Goal: Task Accomplishment & Management: Use online tool/utility

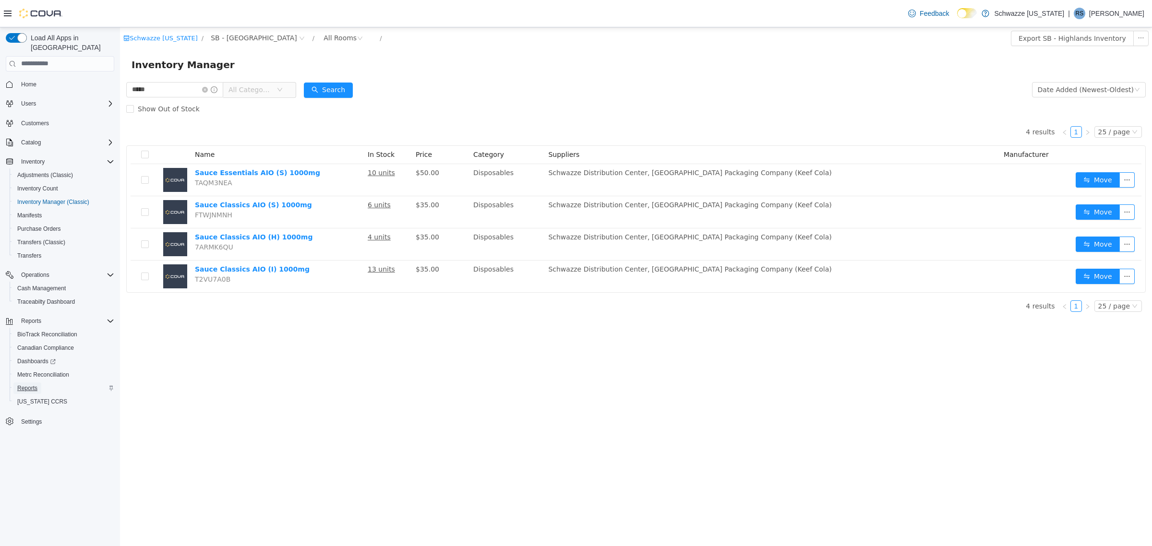
click at [22, 384] on span "Reports" at bounding box center [27, 388] width 20 height 8
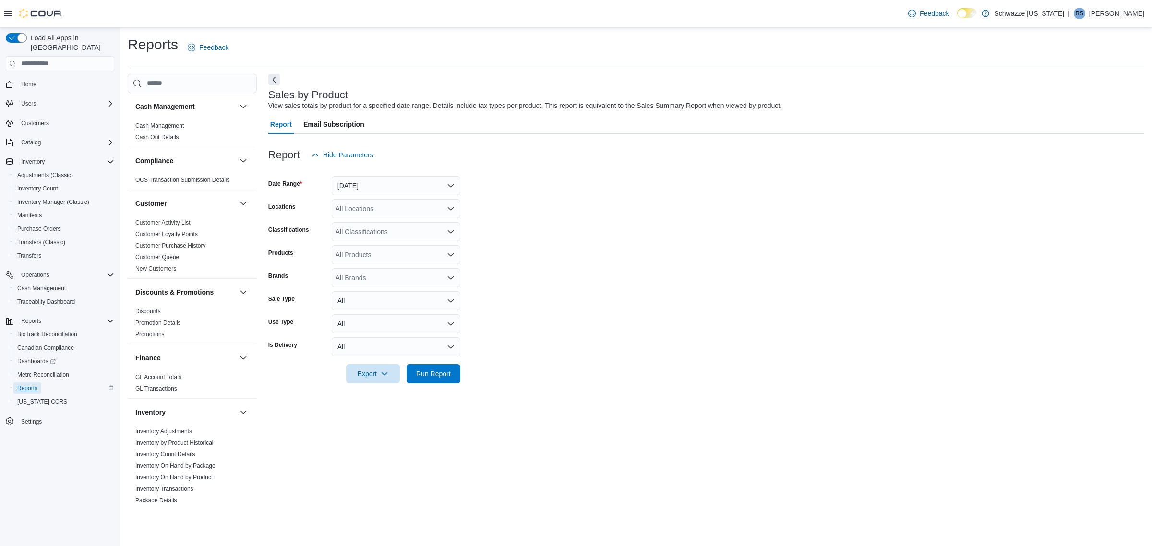
click at [34, 384] on span "Reports" at bounding box center [27, 388] width 20 height 8
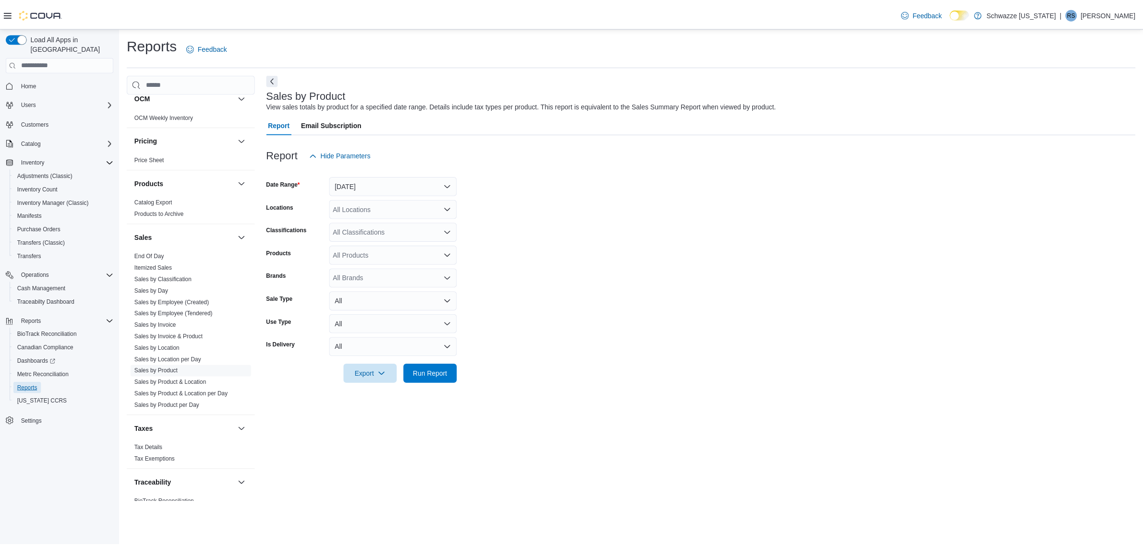
scroll to position [540, 0]
click at [166, 347] on link "Sales by Location" at bounding box center [158, 347] width 46 height 7
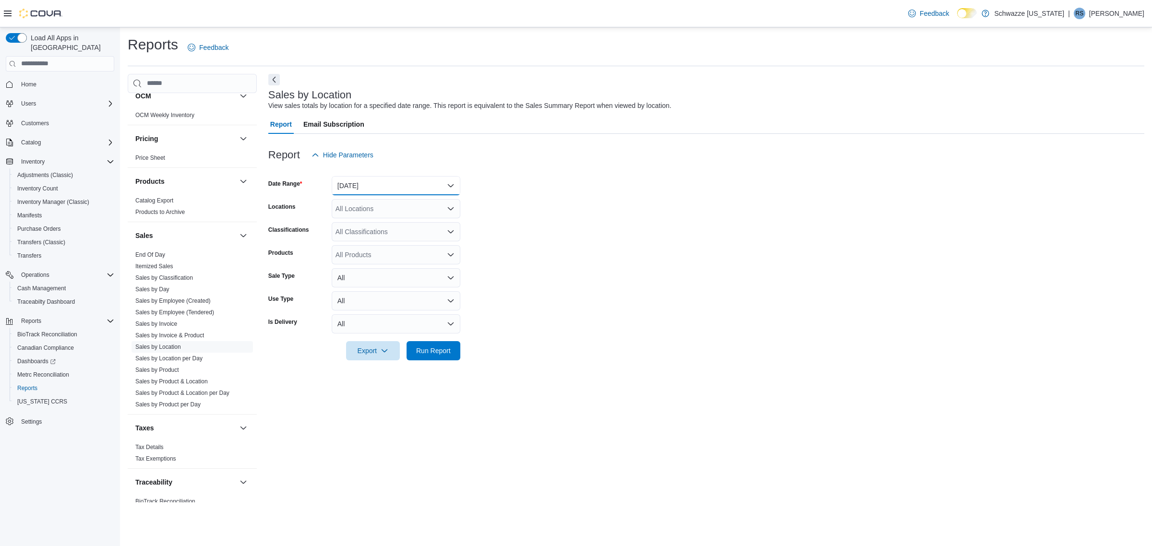
click at [374, 188] on button "Yesterday" at bounding box center [396, 185] width 129 height 19
click at [371, 220] on span "[DATE]" at bounding box center [401, 224] width 109 height 12
click at [359, 209] on div "All Locations" at bounding box center [396, 208] width 129 height 19
type input "****"
click at [377, 221] on span "SB - Highlands" at bounding box center [399, 225] width 85 height 10
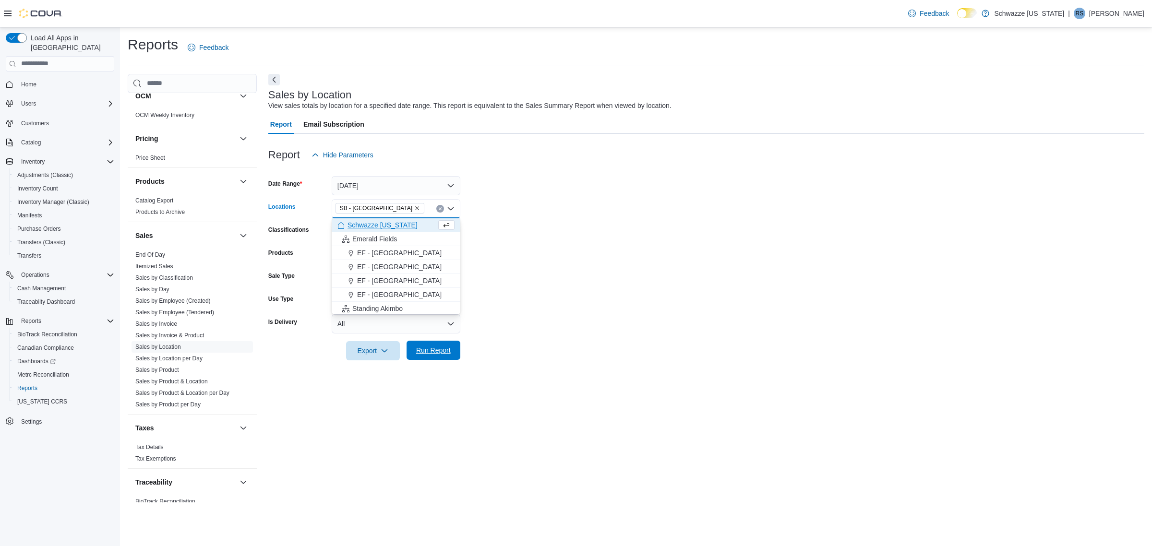
click at [441, 356] on span "Run Report" at bounding box center [433, 350] width 42 height 19
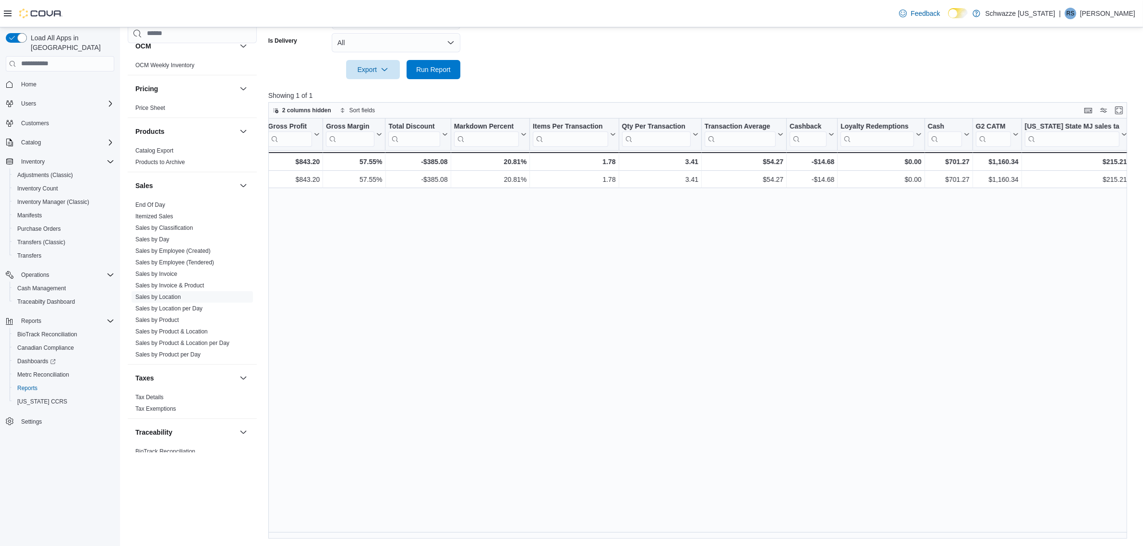
scroll to position [0, 564]
